Goal: Check status

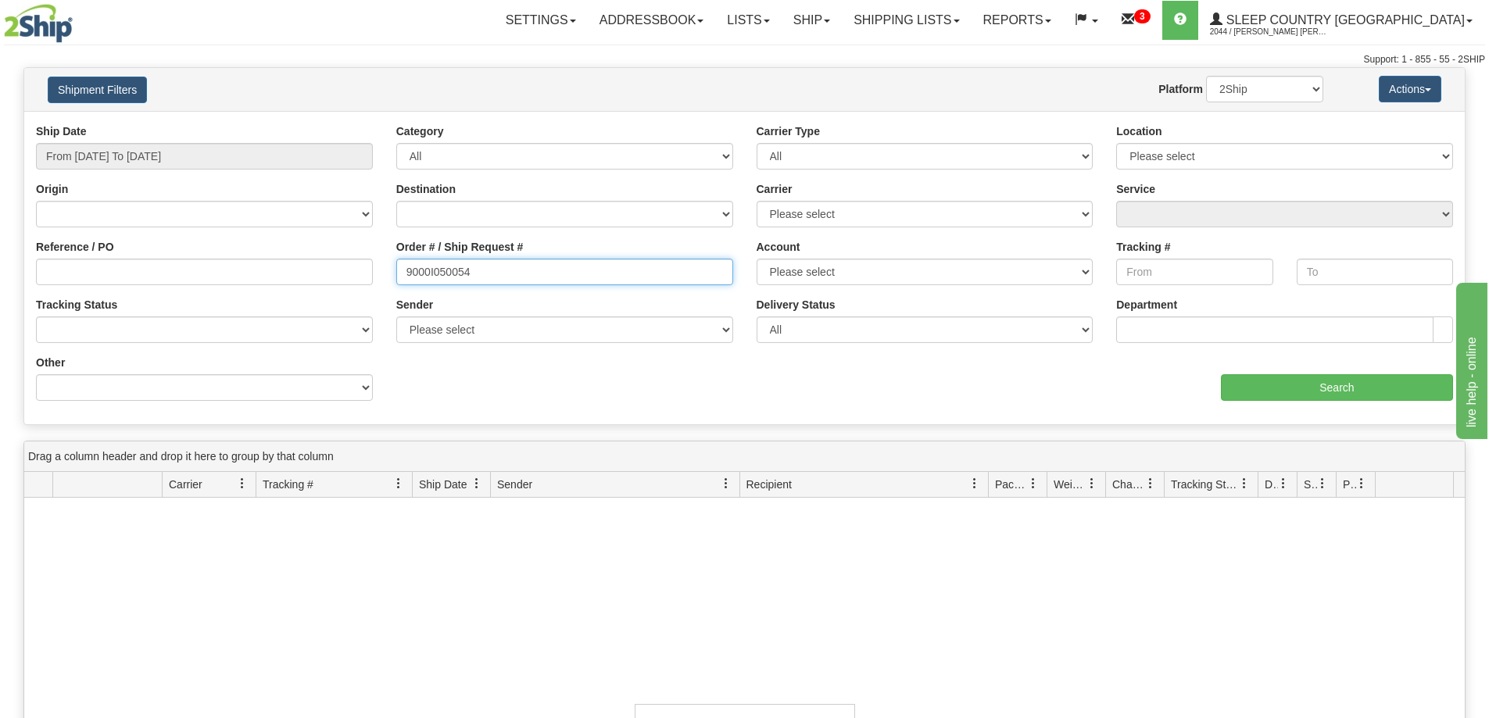
drag, startPoint x: 495, startPoint y: 269, endPoint x: 310, endPoint y: 286, distance: 185.2
click at [311, 123] on div "Reference / PO Order # / Ship Request # 9000I050054 Account Please select [GEOG…" at bounding box center [744, 123] width 1440 height 0
paste input "H955823"
type input "9000H955823"
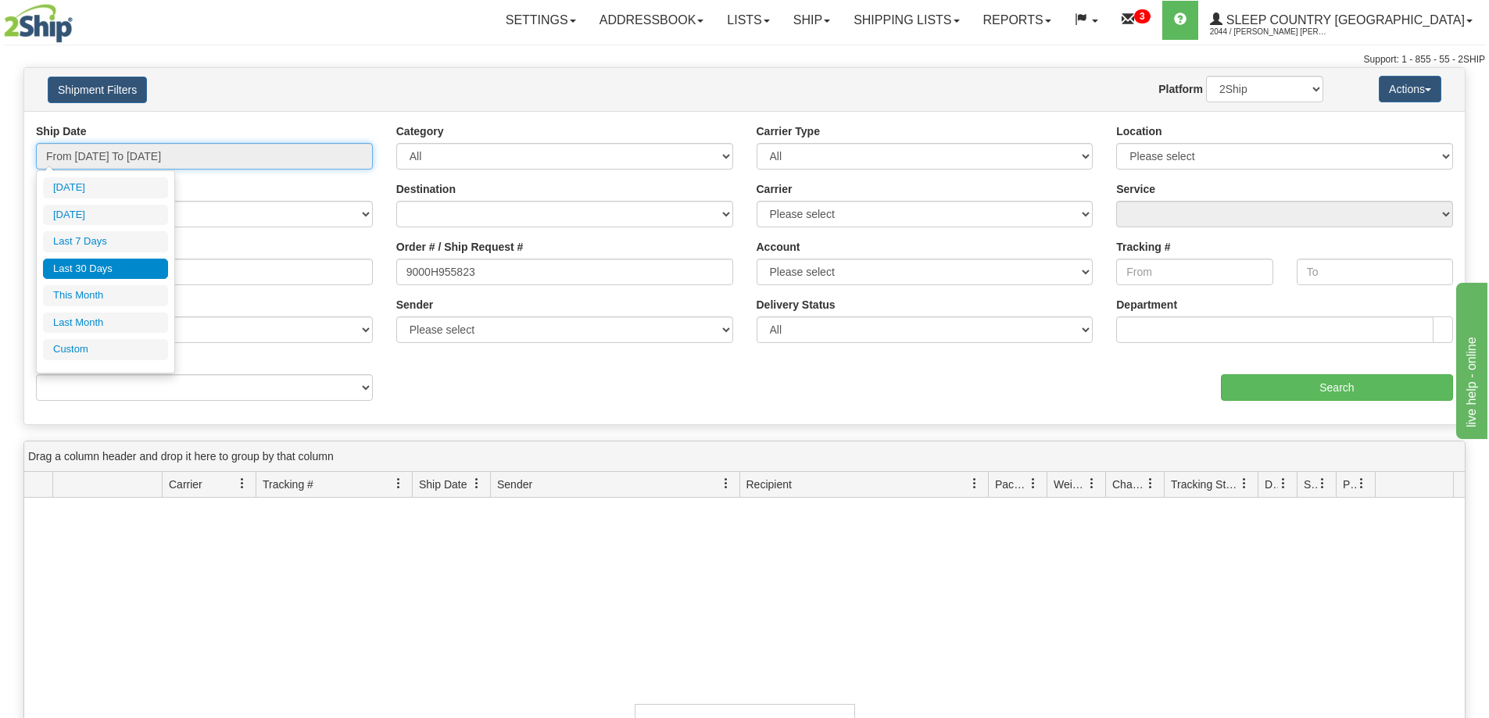
click at [138, 158] on input "From [DATE] To [DATE]" at bounding box center [204, 156] width 337 height 27
click at [99, 323] on li "Last Month" at bounding box center [105, 323] width 125 height 21
type input "From [DATE] To [DATE]"
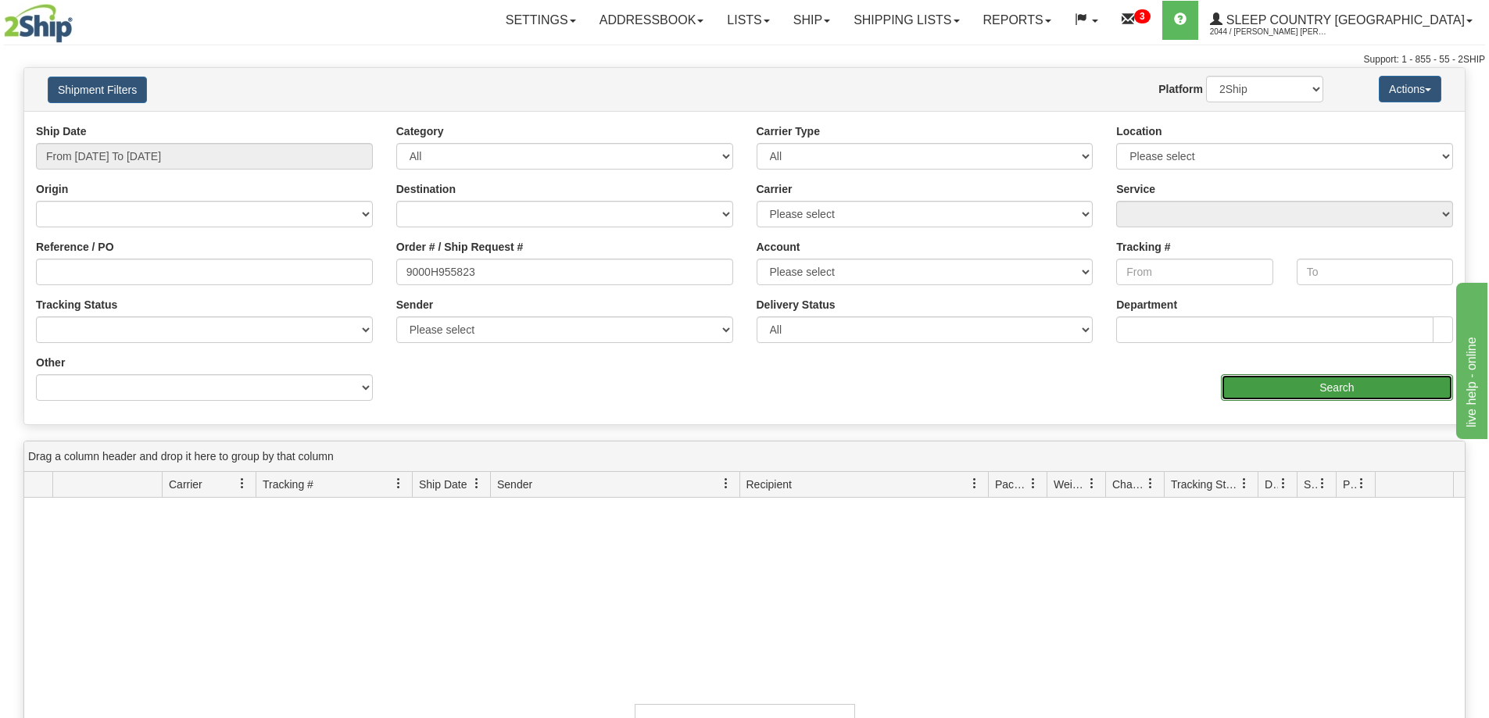
click at [1275, 385] on input "Search" at bounding box center [1337, 387] width 232 height 27
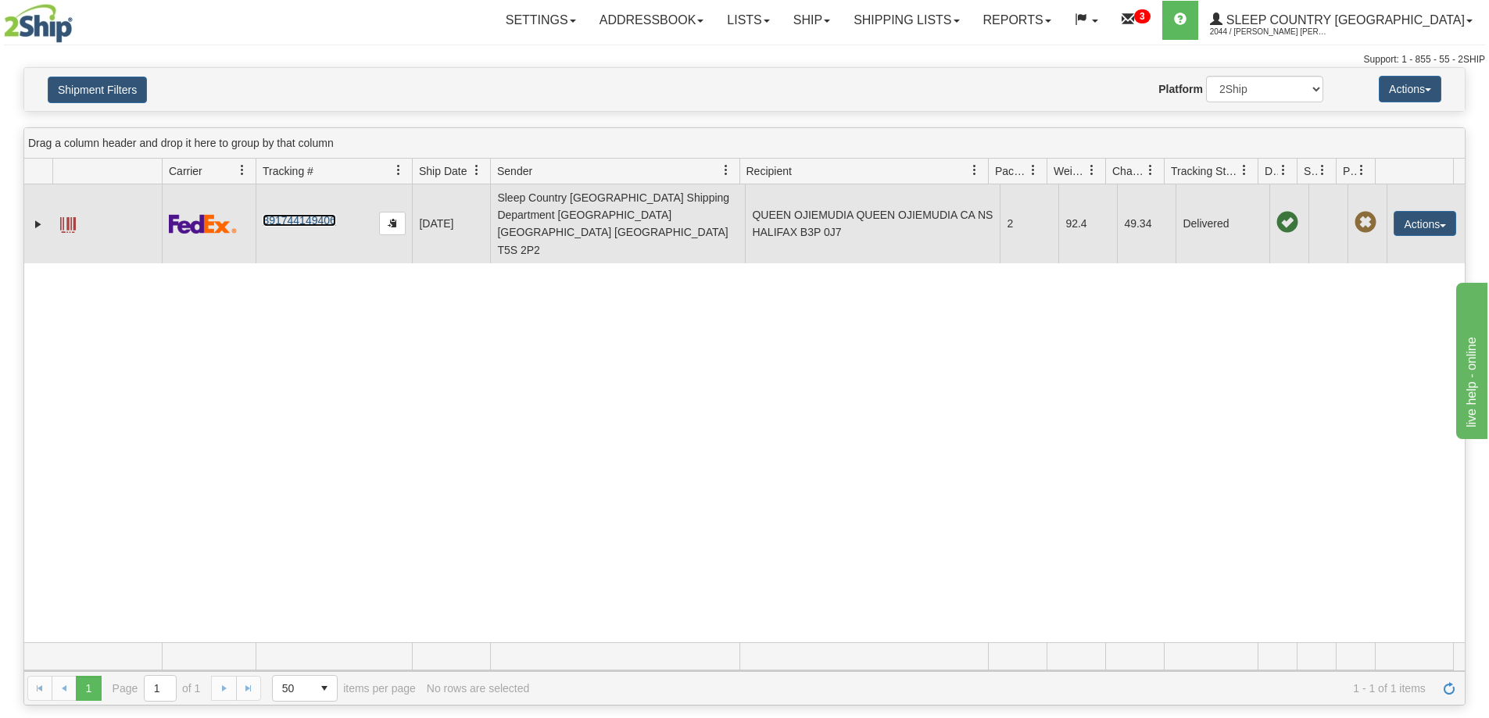
click at [324, 214] on link "391744149406" at bounding box center [299, 220] width 73 height 13
click at [63, 212] on td at bounding box center [106, 223] width 109 height 79
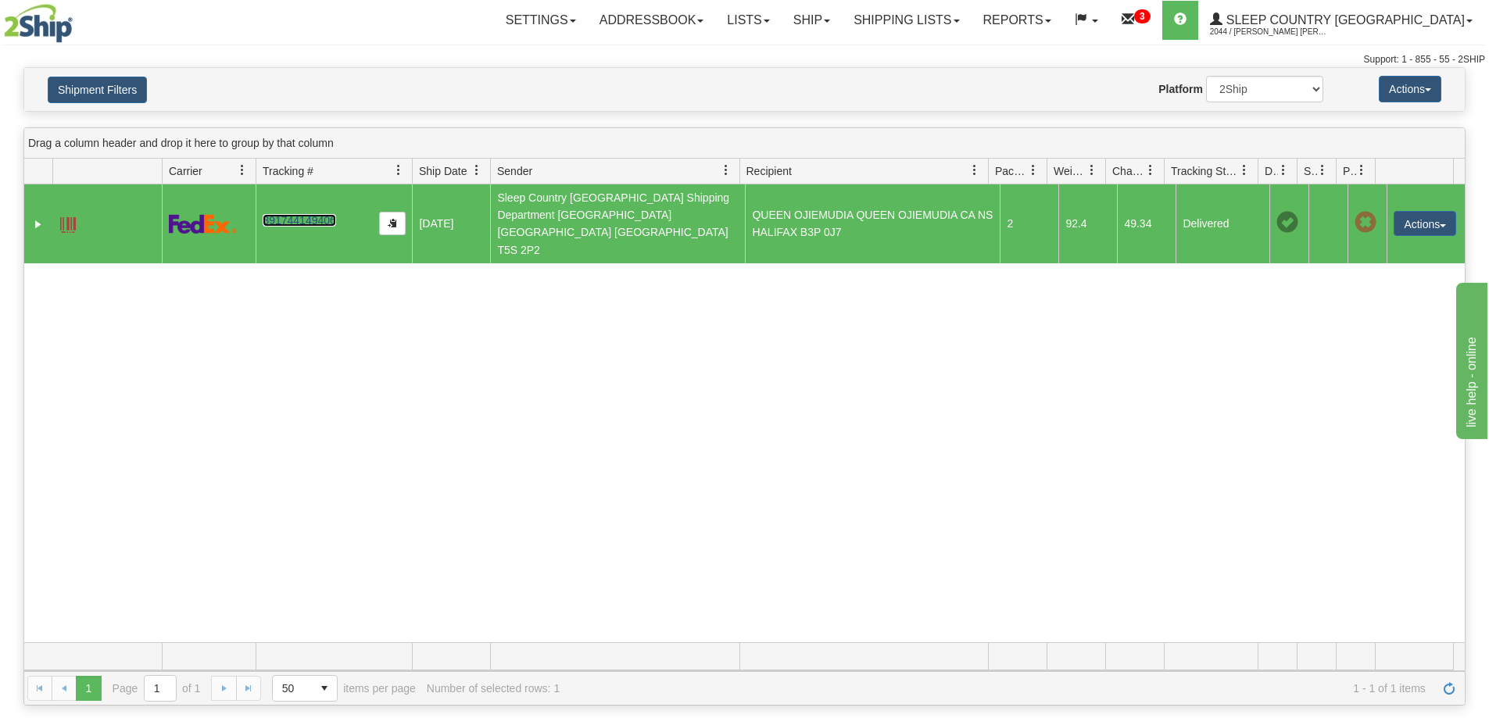
click at [64, 217] on span at bounding box center [68, 225] width 16 height 16
